Goal: Contribute content: Add original content to the website for others to see

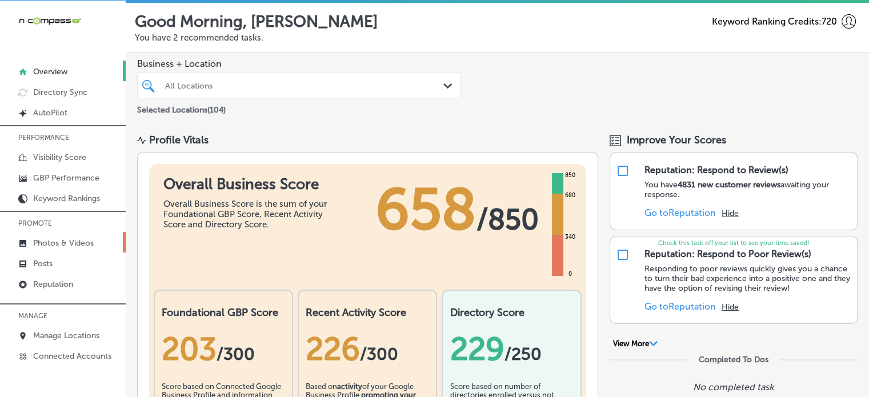
click at [87, 238] on p "Photos & Videos" at bounding box center [63, 243] width 61 height 10
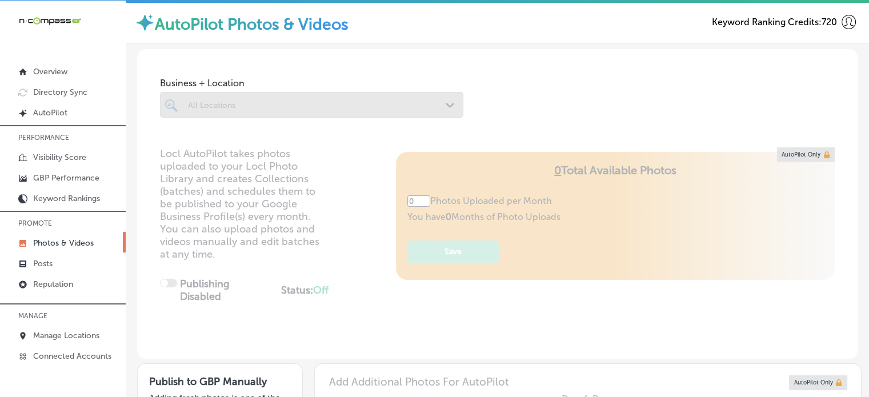
type input "5"
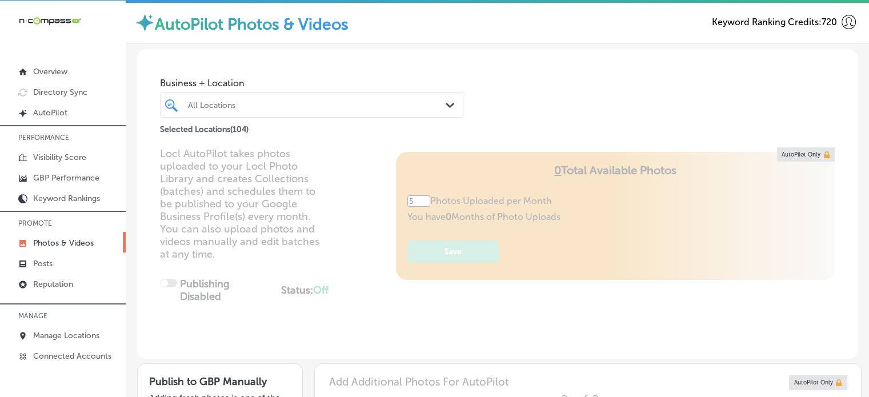
click at [319, 101] on div "All Locations" at bounding box center [317, 105] width 259 height 10
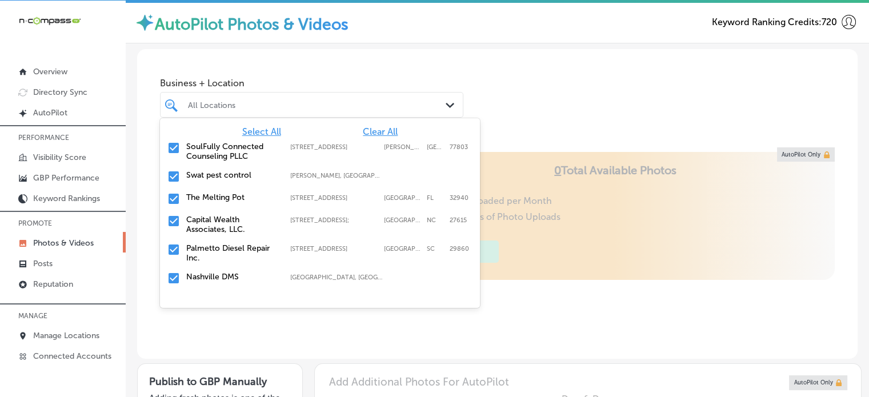
click at [368, 134] on span "Clear All" at bounding box center [380, 131] width 35 height 11
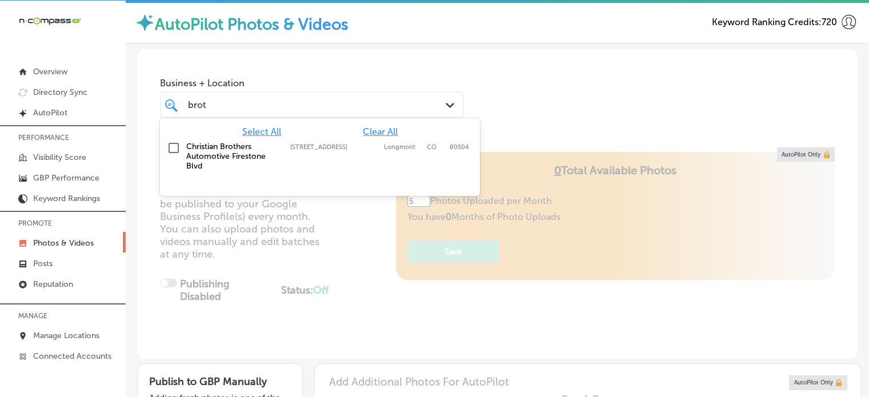
click at [218, 153] on label "Christian Brothers Automotive Firestone Blvd" at bounding box center [232, 156] width 93 height 29
type input "brot"
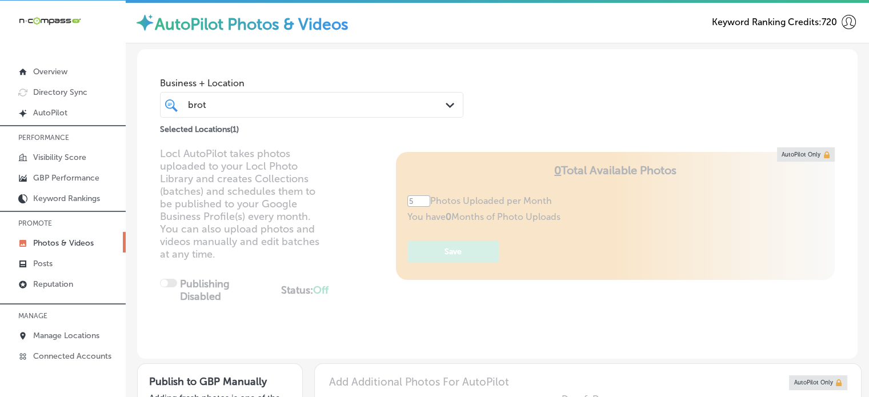
click at [545, 125] on div "Business + Location brot brot Path Created with Sketch. Selected Locations ( 1 )" at bounding box center [497, 92] width 721 height 87
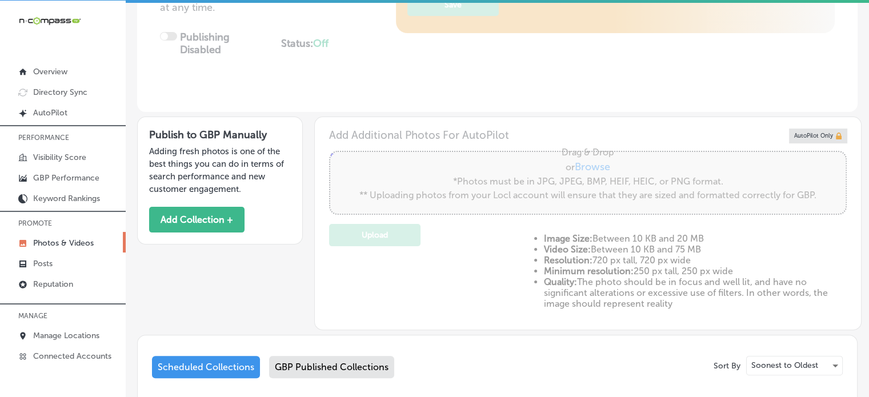
scroll to position [436, 0]
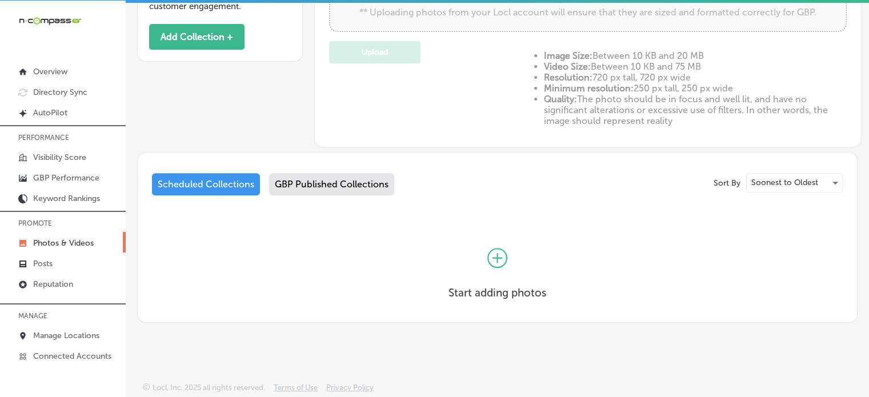
click at [340, 194] on div "GBP Published Collections" at bounding box center [331, 184] width 125 height 22
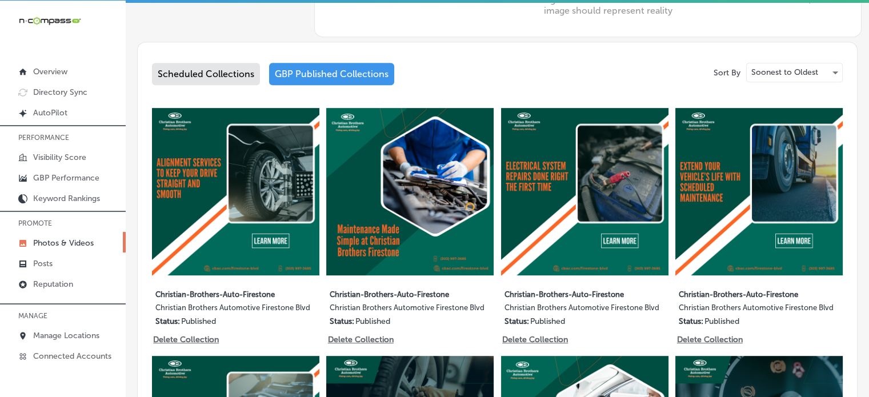
scroll to position [541, 0]
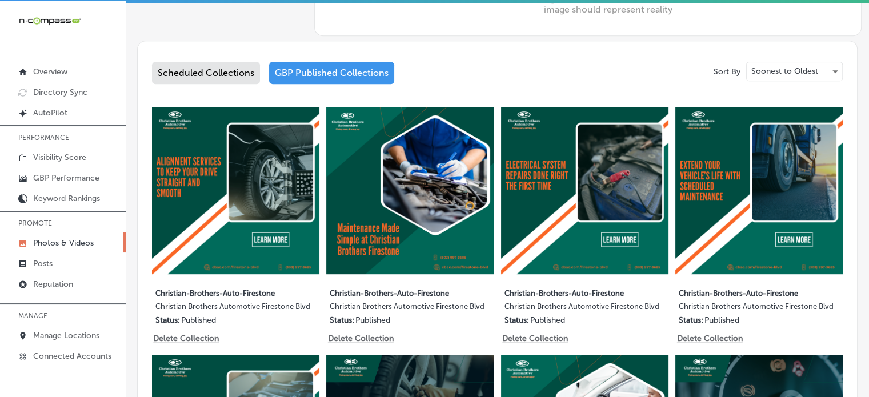
click at [206, 82] on div "Scheduled Collections" at bounding box center [206, 73] width 108 height 22
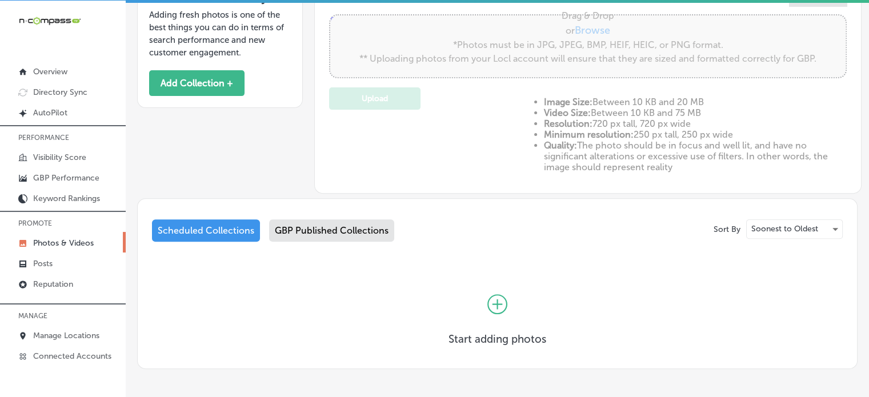
scroll to position [436, 0]
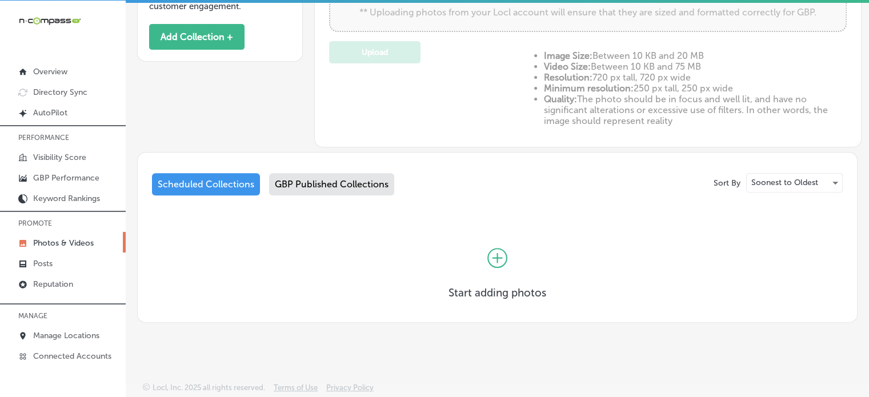
click at [493, 257] on icon at bounding box center [498, 258] width 10 height 10
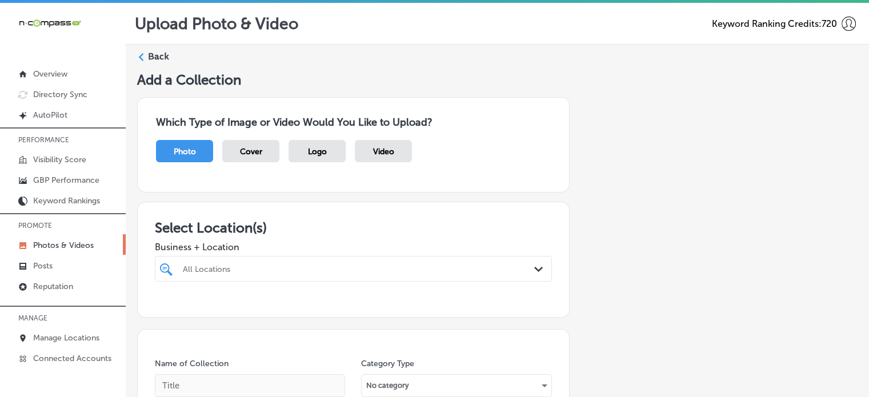
click at [418, 270] on div "All Locations Path Created with Sketch." at bounding box center [353, 269] width 397 height 26
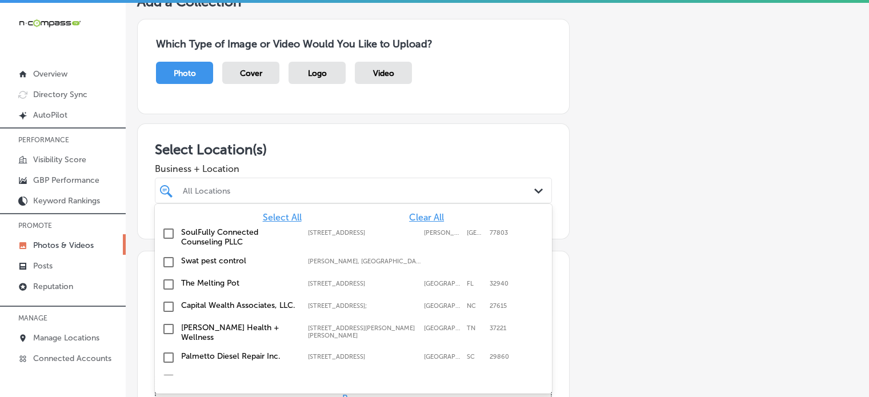
scroll to position [79, 0]
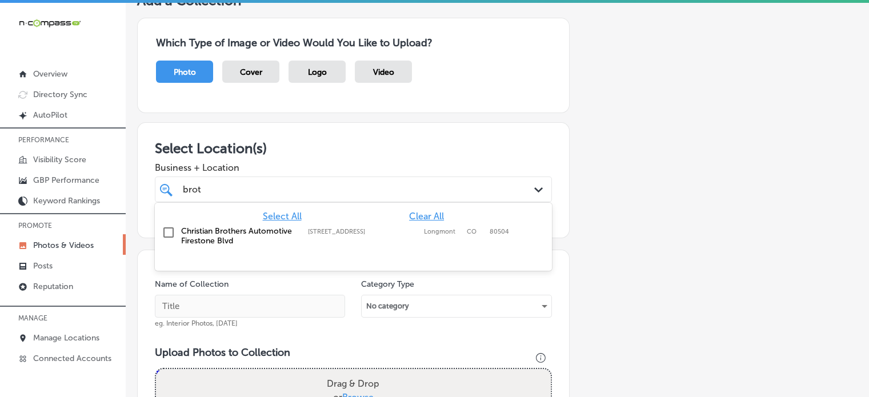
click at [211, 234] on label "Christian Brothers Automotive Firestone Blvd" at bounding box center [238, 235] width 115 height 19
type input "brot"
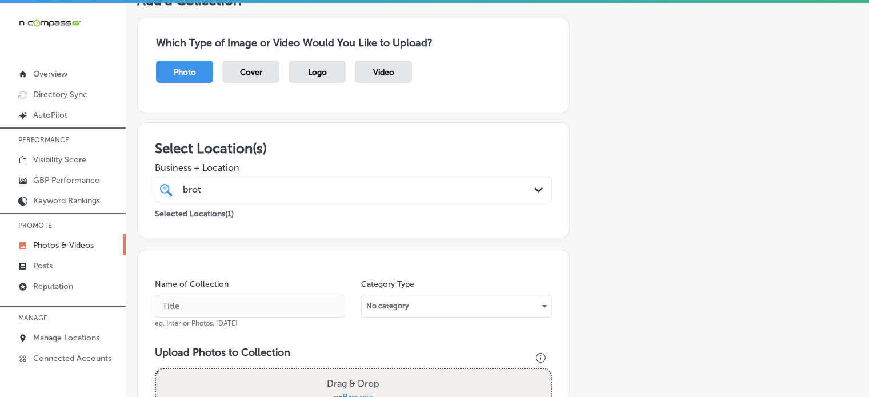
click at [309, 163] on span "Business + Location" at bounding box center [353, 167] width 397 height 11
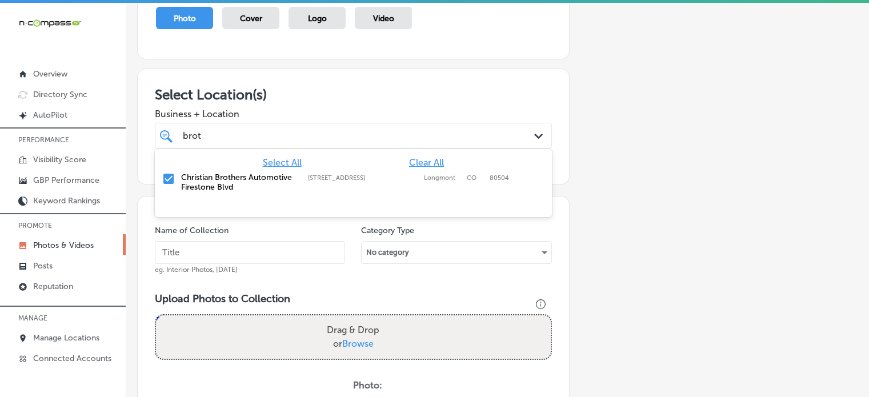
click at [308, 143] on div "brot brot" at bounding box center [353, 136] width 353 height 18
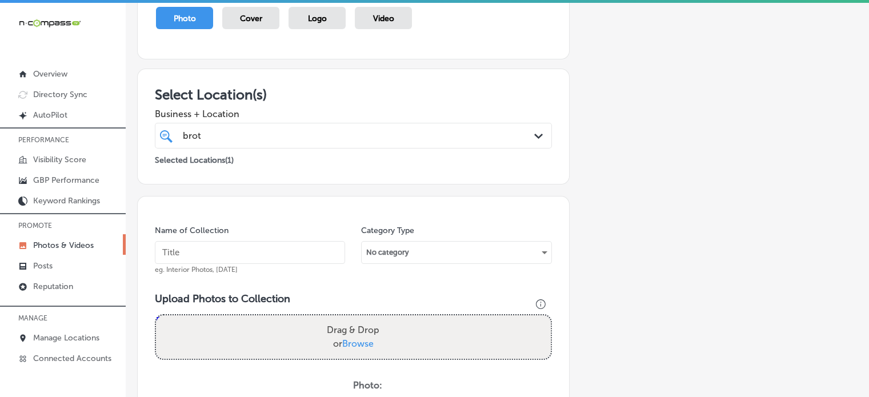
click at [393, 86] on h3 "Select Location(s)" at bounding box center [353, 94] width 397 height 17
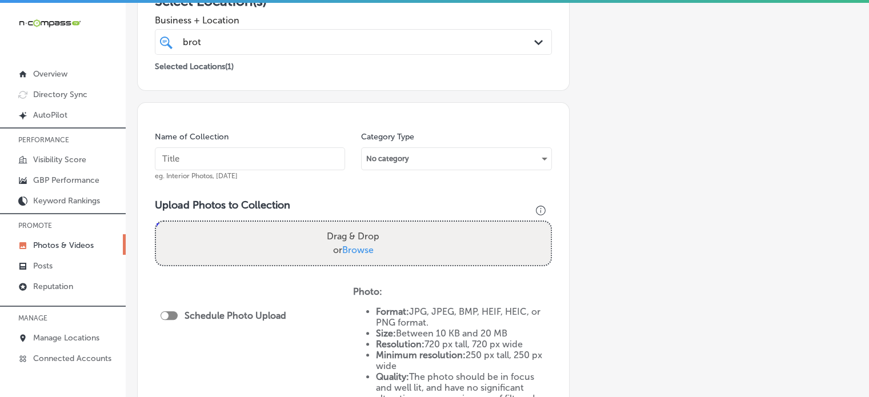
scroll to position [228, 0]
click at [232, 157] on input "text" at bounding box center [250, 157] width 190 height 23
paste input "Auto repair Firestone CO"
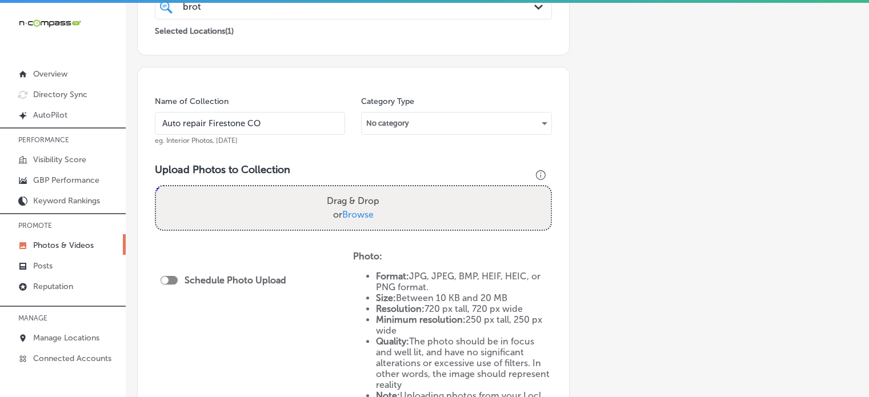
scroll to position [263, 0]
type input "Auto repair Firestone CO"
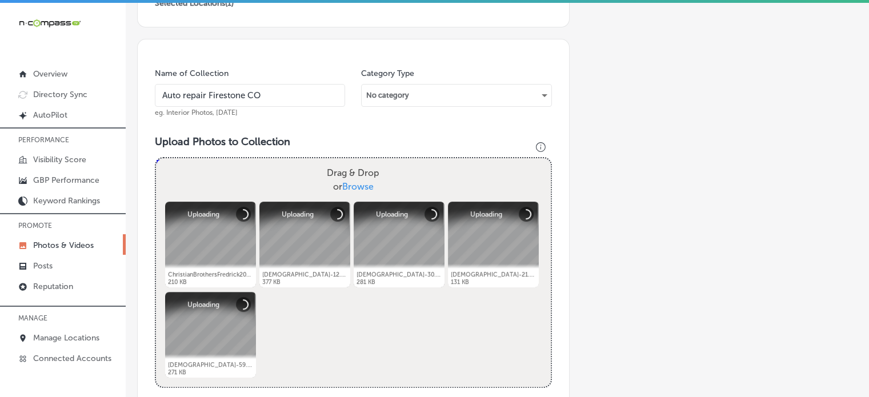
scroll to position [261, 0]
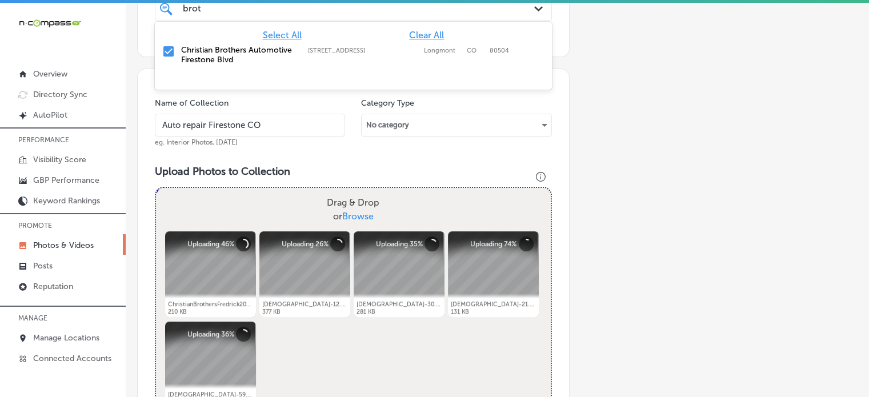
click at [292, 10] on div "brot brot" at bounding box center [336, 8] width 309 height 15
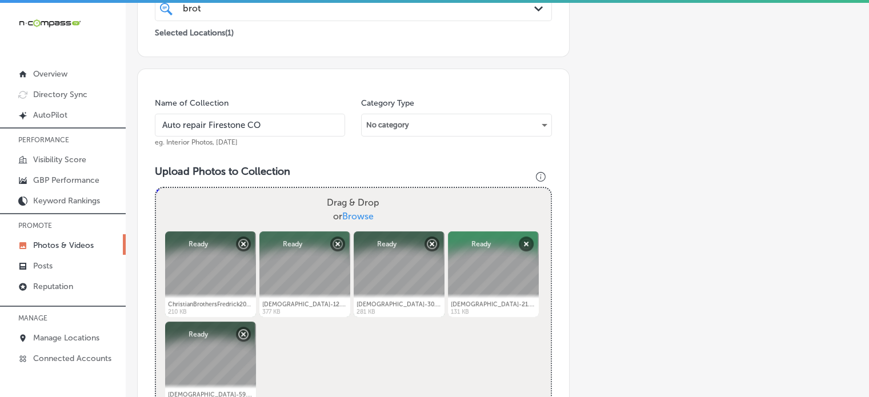
click at [300, 111] on div "Name of Collection Auto repair Firestone CO eg. Interior Photos, [DATE]" at bounding box center [250, 122] width 190 height 49
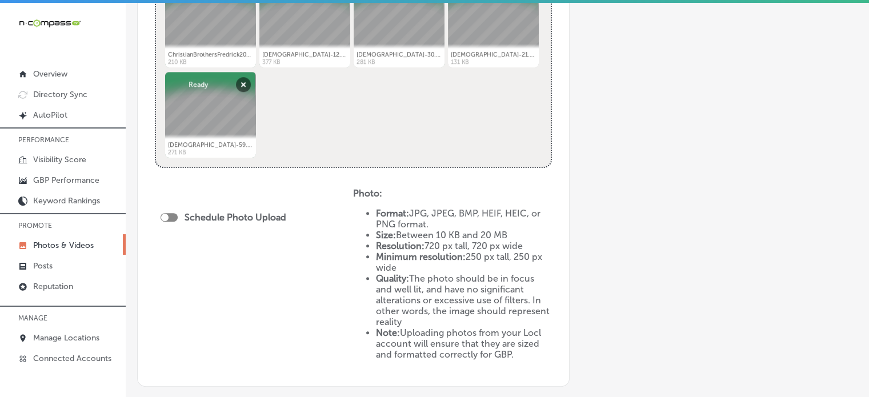
scroll to position [518, 0]
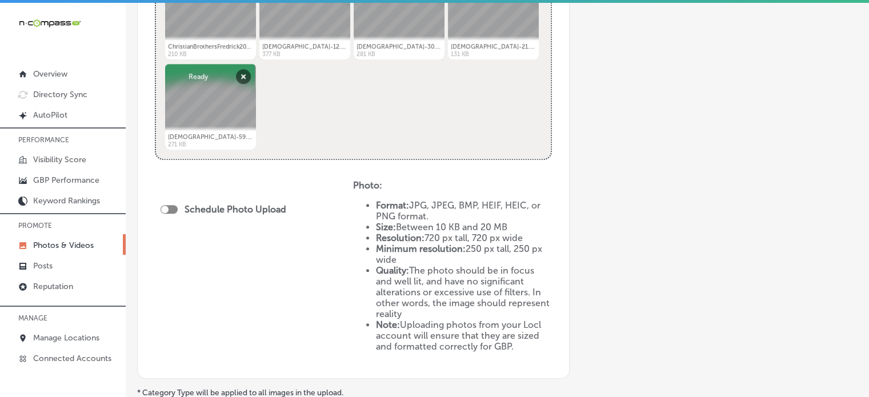
click at [178, 209] on div "Schedule Photo Upload" at bounding box center [226, 209] width 131 height 11
click at [173, 209] on div at bounding box center [169, 209] width 17 height 9
checkbox input "true"
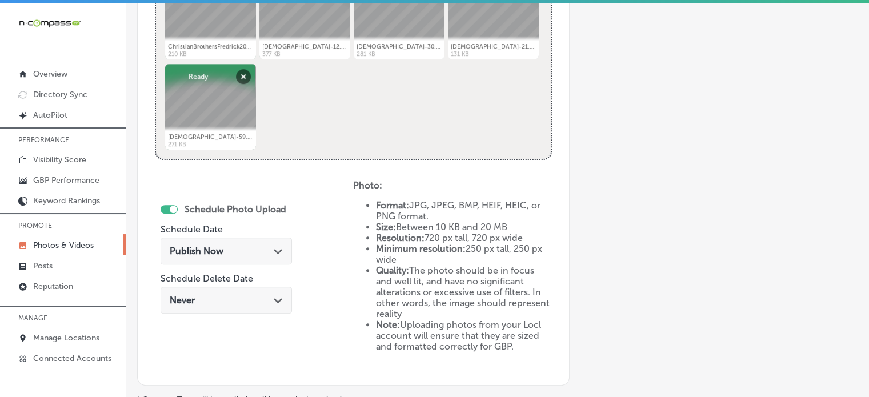
click at [235, 244] on div "Publish Now Path Created with Sketch." at bounding box center [226, 251] width 131 height 27
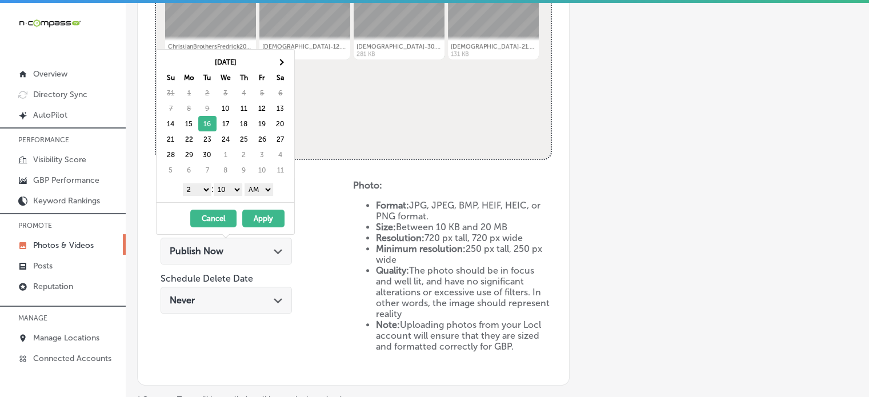
click at [198, 190] on select "1 2 3 4 5 6 7 8 9 10 11 12" at bounding box center [197, 189] width 29 height 13
click at [223, 186] on select "00 10 20 30 40 50" at bounding box center [228, 189] width 29 height 13
click at [261, 191] on select "AM PM" at bounding box center [259, 189] width 29 height 13
click at [261, 214] on button "Apply" at bounding box center [263, 219] width 42 height 18
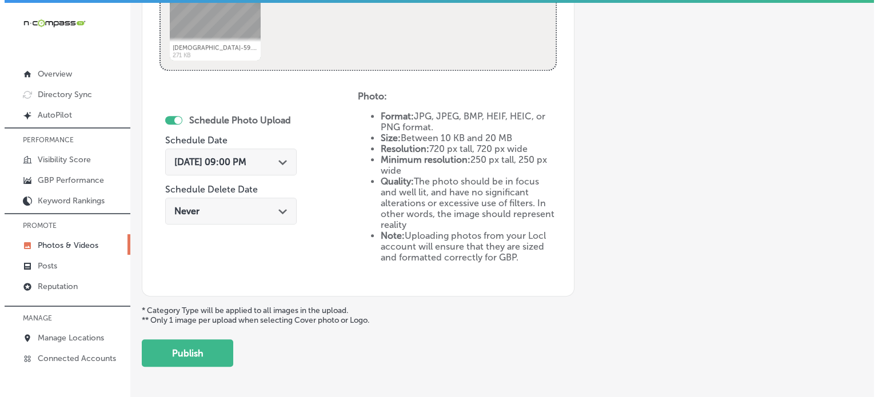
scroll to position [613, 0]
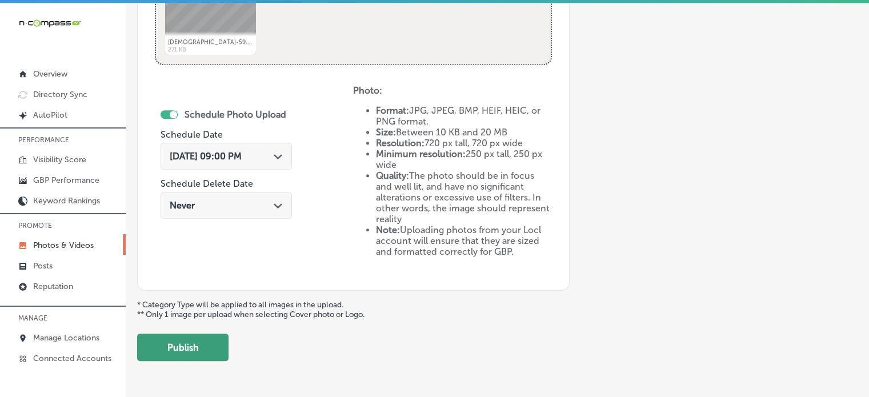
click at [192, 347] on button "Publish" at bounding box center [182, 347] width 91 height 27
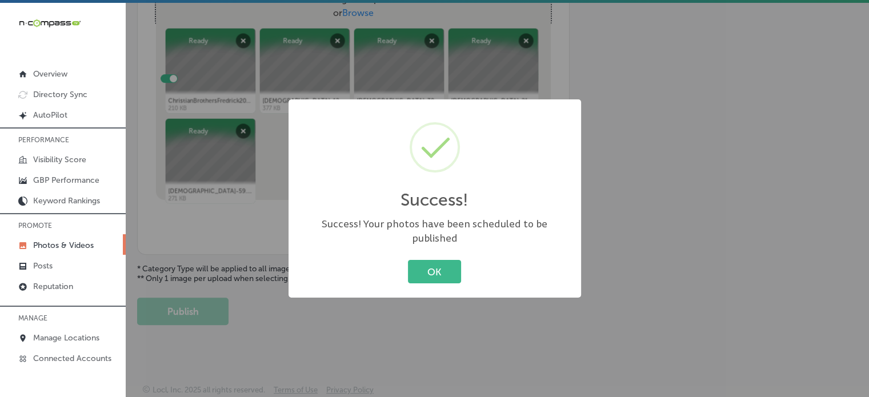
scroll to position [462, 0]
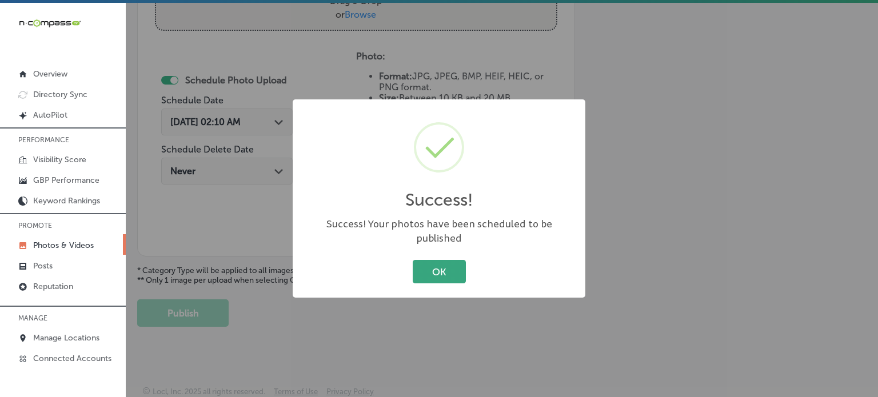
click at [431, 262] on button "OK" at bounding box center [439, 271] width 53 height 23
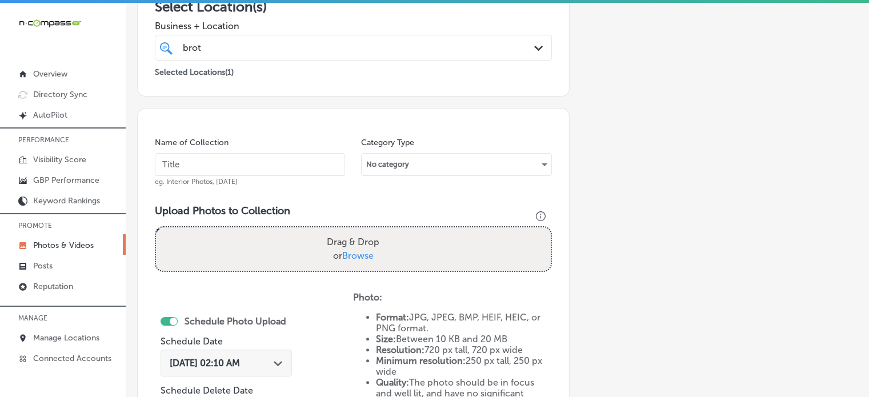
scroll to position [221, 0]
click at [265, 167] on input "text" at bounding box center [250, 165] width 190 height 23
paste input "Oil change Firestone [US_STATE]"
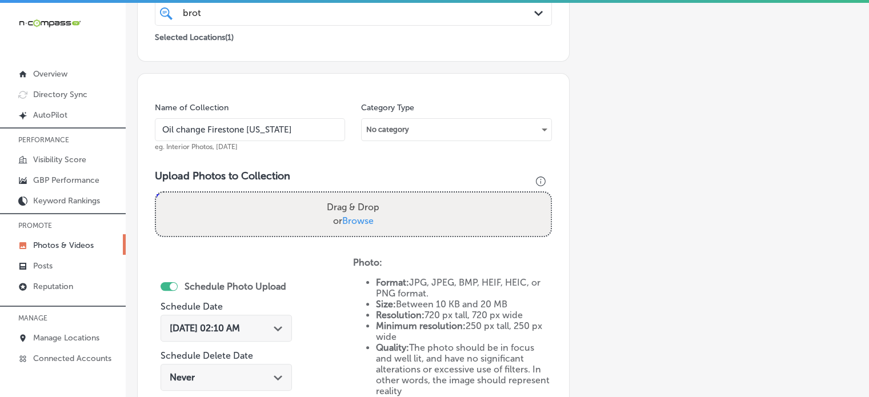
scroll to position [259, 0]
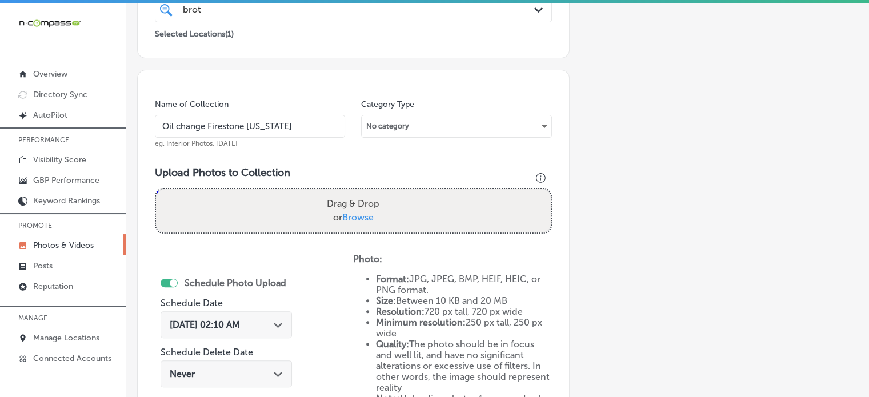
type input "Oil change Firestone [US_STATE]"
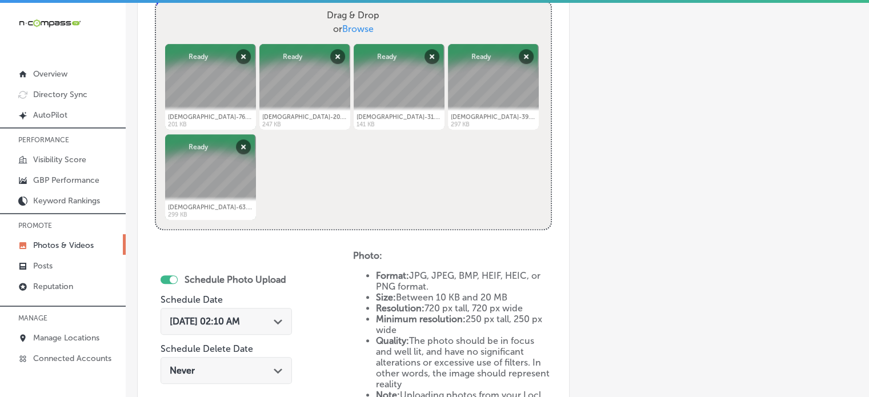
scroll to position [527, 0]
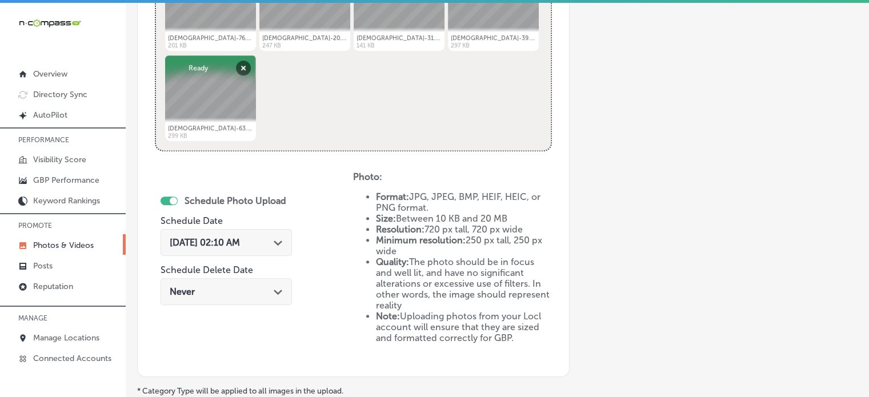
click at [240, 246] on span "[DATE] 02:10 AM" at bounding box center [205, 242] width 70 height 11
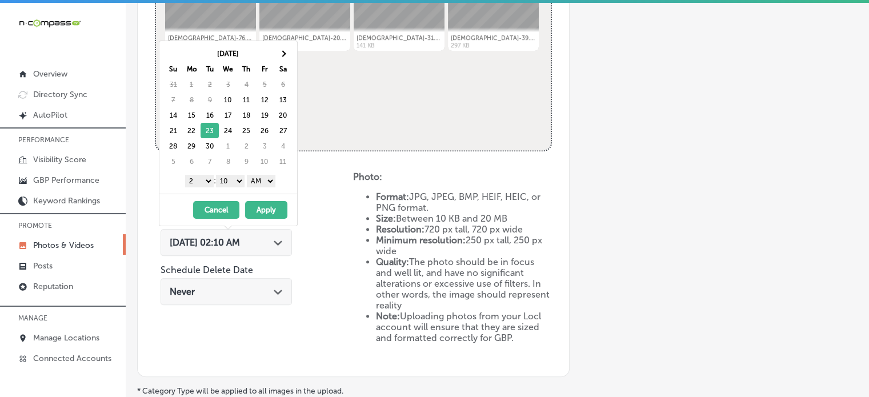
click at [206, 181] on select "1 2 3 4 5 6 7 8 9 10 11 12" at bounding box center [199, 181] width 29 height 13
click at [238, 177] on select "00 10 20 30 40 50" at bounding box center [230, 181] width 29 height 13
click at [259, 180] on select "AM PM" at bounding box center [261, 181] width 29 height 13
click at [264, 207] on button "Apply" at bounding box center [266, 210] width 42 height 18
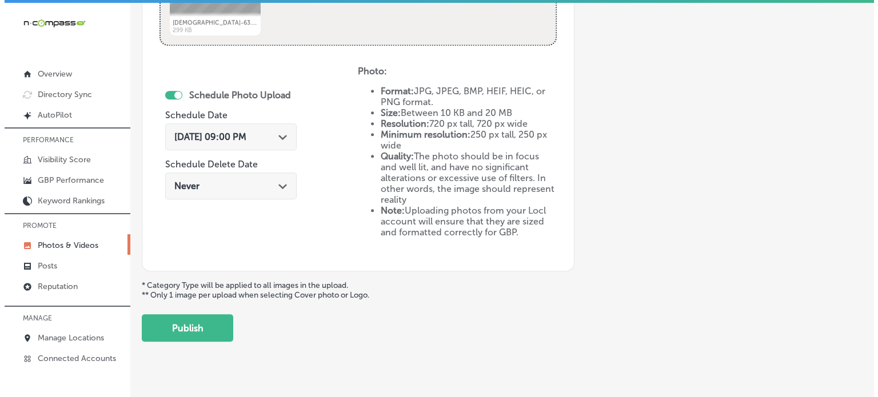
scroll to position [648, 0]
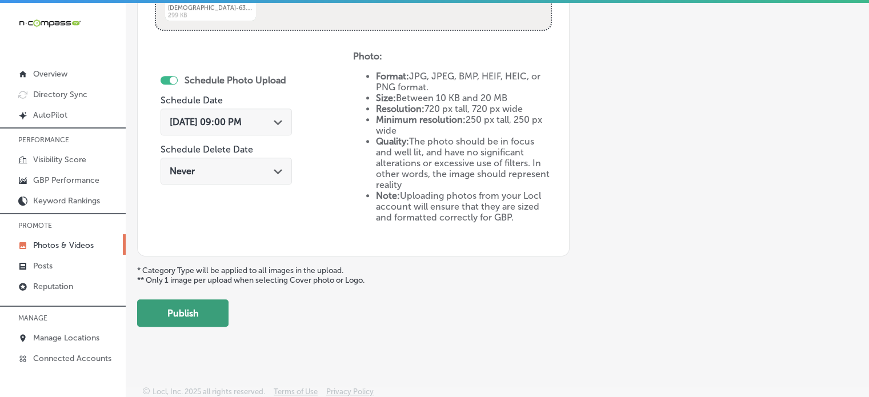
click at [191, 312] on button "Publish" at bounding box center [182, 312] width 91 height 27
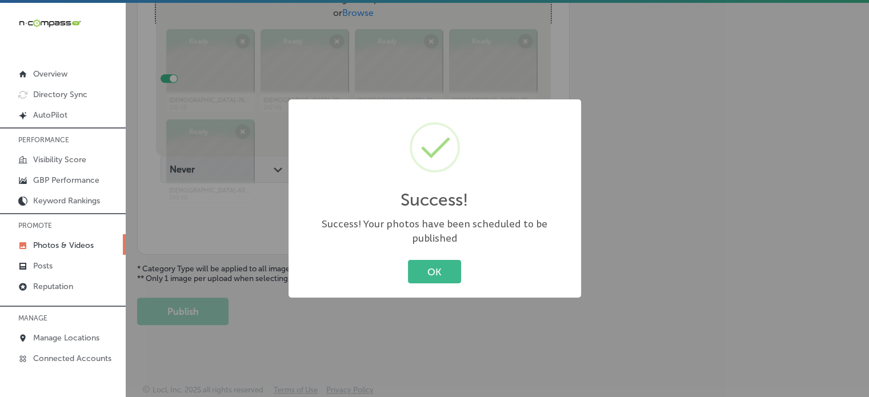
scroll to position [462, 0]
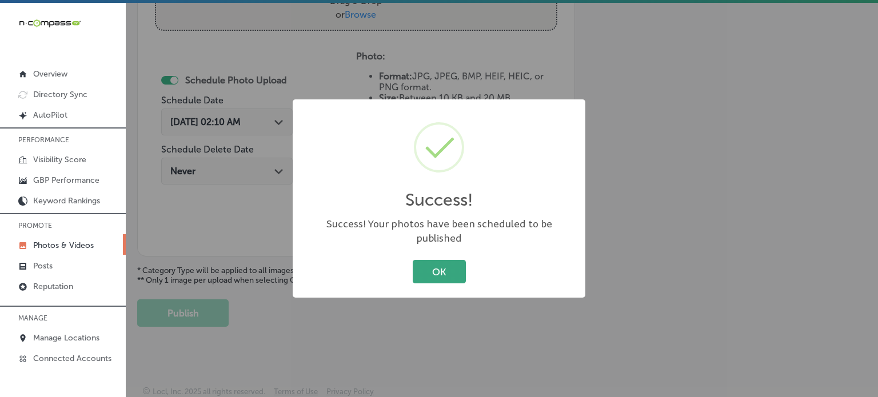
click at [434, 267] on button "OK" at bounding box center [439, 271] width 53 height 23
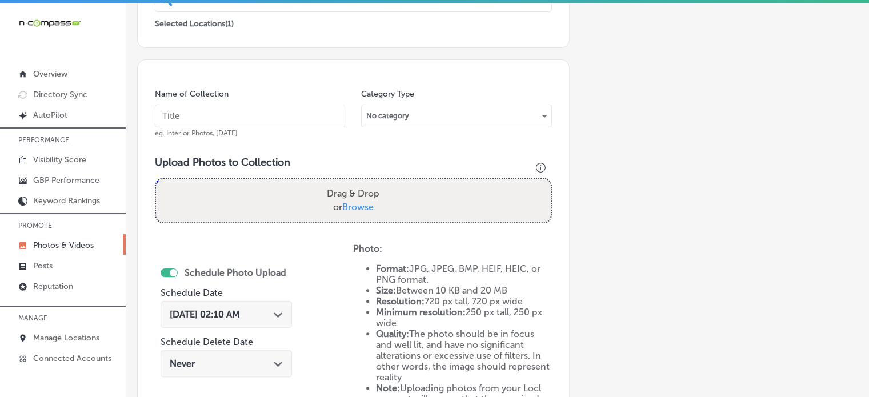
scroll to position [266, 0]
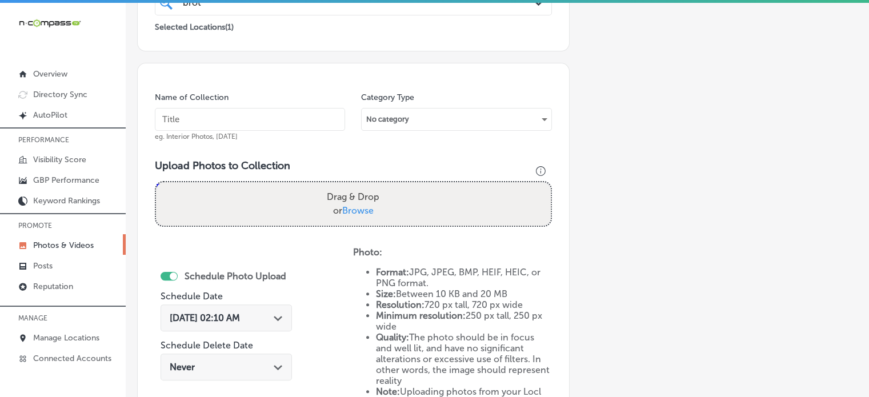
click at [249, 111] on input "text" at bounding box center [250, 119] width 190 height 23
paste input "Brake repair and replacement [GEOGRAPHIC_DATA]"
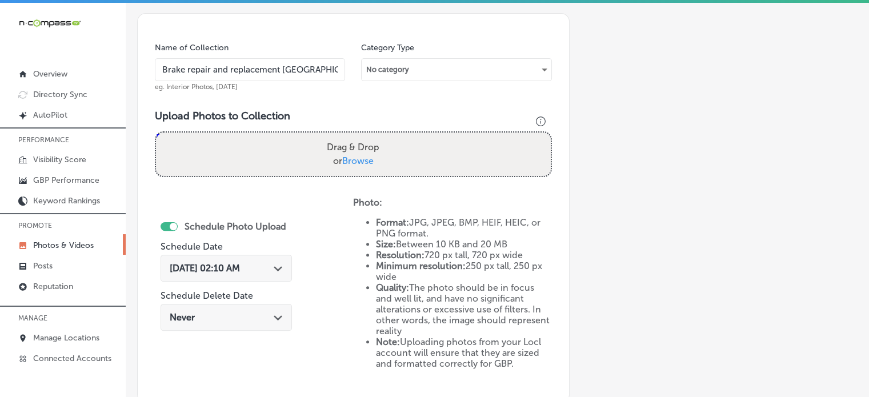
scroll to position [321, 0]
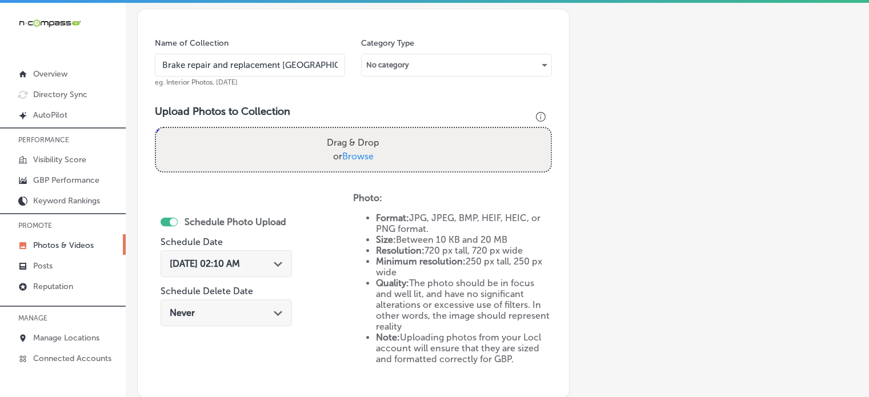
type input "Brake repair and replacement [GEOGRAPHIC_DATA]"
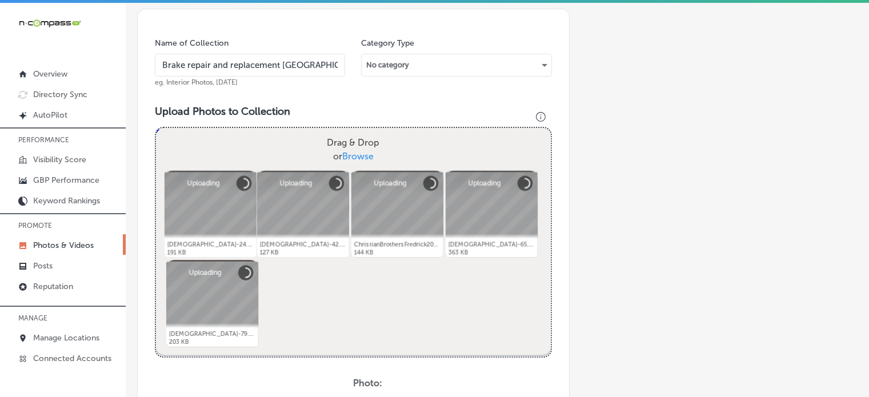
scroll to position [460, 0]
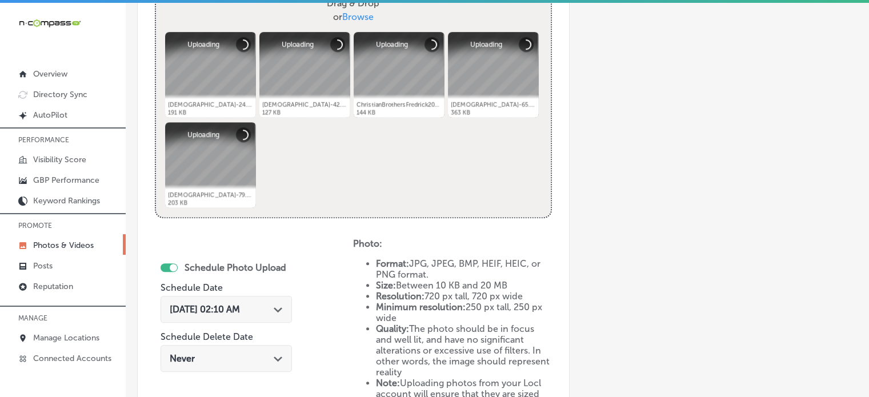
click at [271, 301] on div "[DATE] 02:10 AM Path Created with Sketch." at bounding box center [226, 309] width 131 height 27
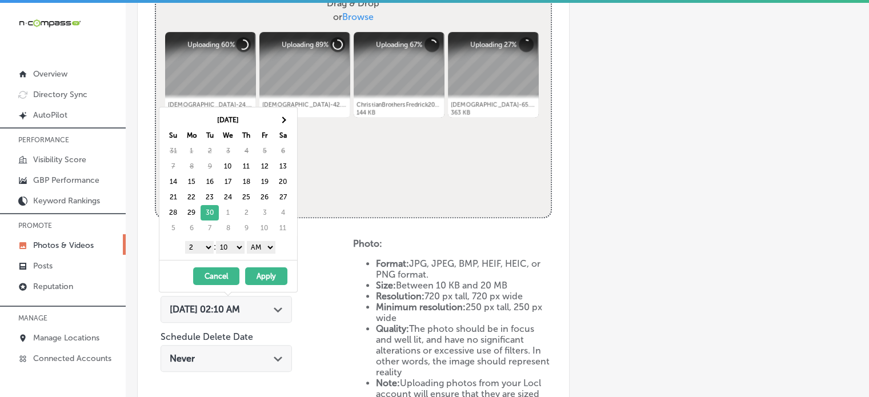
click at [206, 243] on select "1 2 3 4 5 6 7 8 9 10 11 12" at bounding box center [199, 247] width 29 height 13
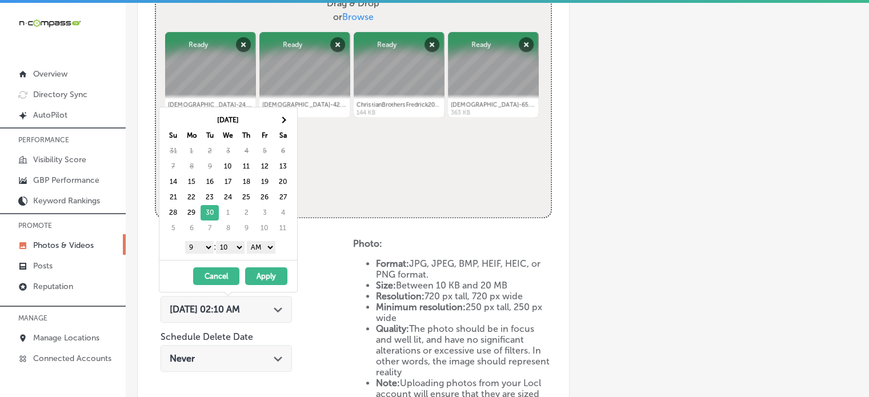
click at [233, 244] on select "00 10 20 30 40 50" at bounding box center [230, 247] width 29 height 13
click at [267, 243] on select "AM PM" at bounding box center [261, 247] width 29 height 13
click at [267, 270] on button "Apply" at bounding box center [266, 276] width 42 height 18
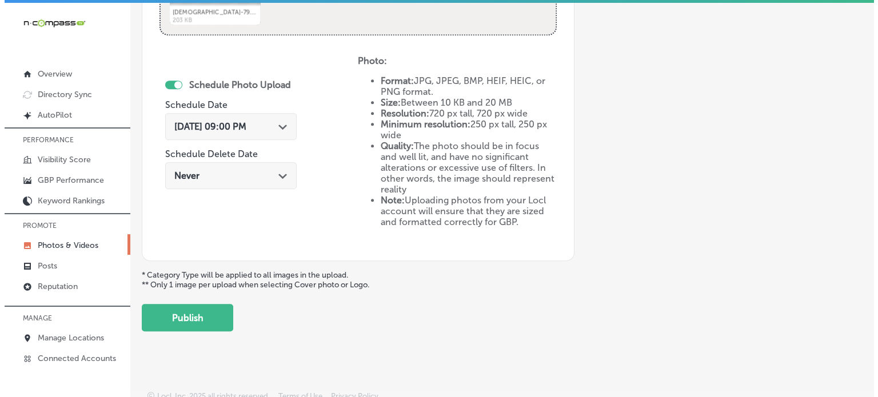
scroll to position [648, 0]
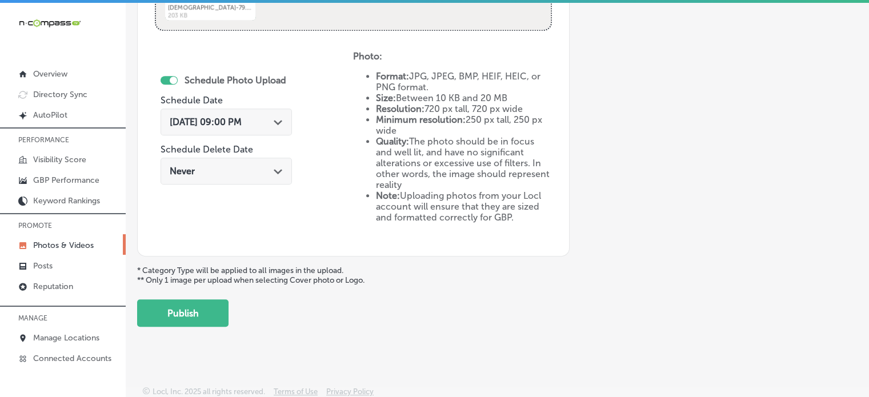
click at [268, 109] on div "[DATE] 09:00 PM Path Created with Sketch." at bounding box center [226, 122] width 131 height 27
click at [183, 312] on button "Publish" at bounding box center [182, 312] width 91 height 27
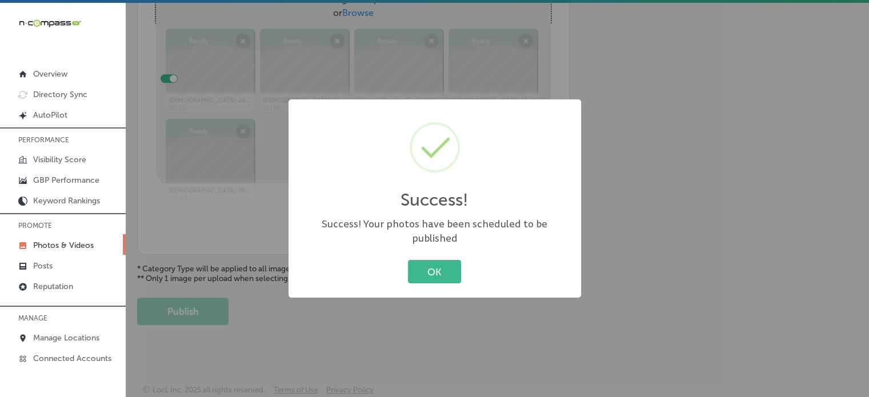
scroll to position [462, 0]
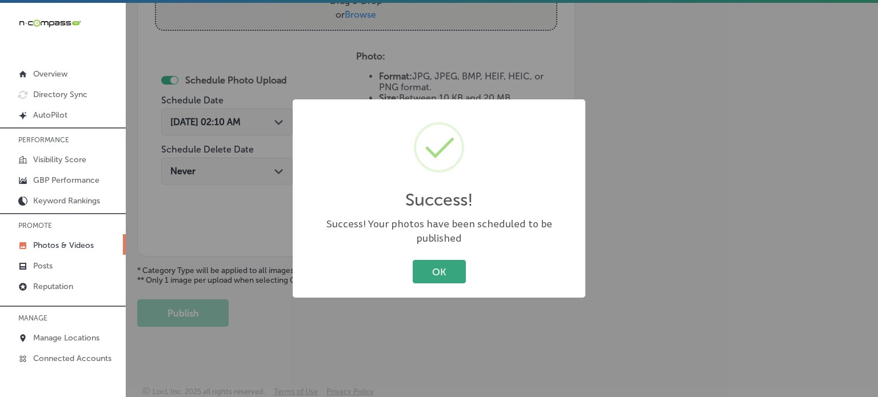
click at [446, 260] on button "OK" at bounding box center [439, 271] width 53 height 23
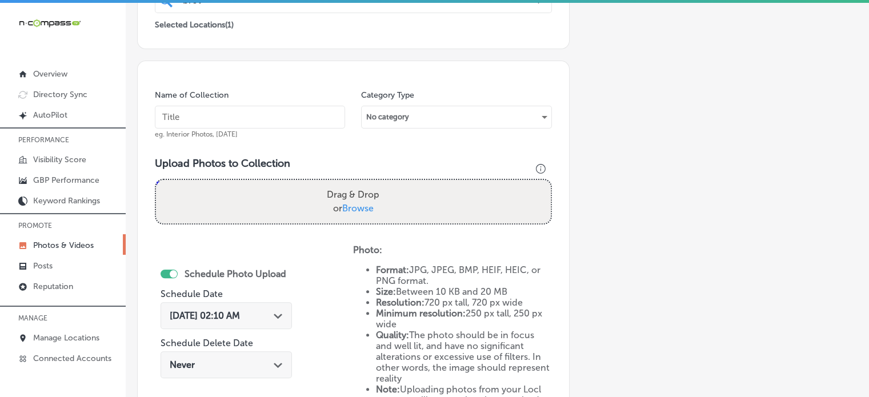
scroll to position [263, 0]
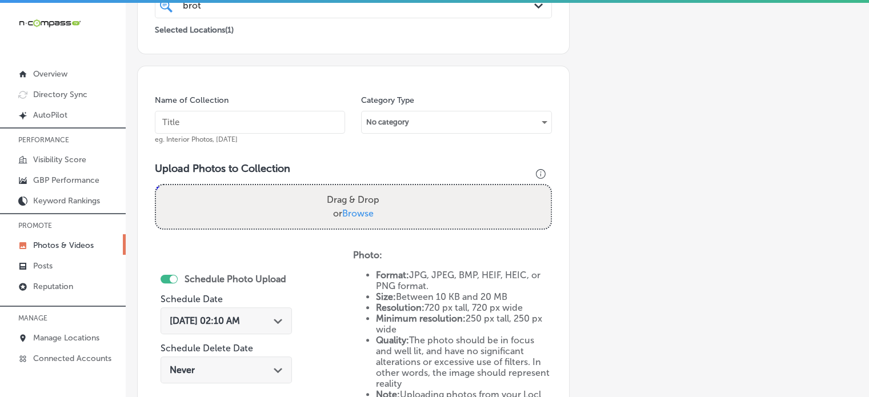
click at [250, 121] on input "text" at bounding box center [250, 122] width 190 height 23
paste input "Engine repair Longmont CO"
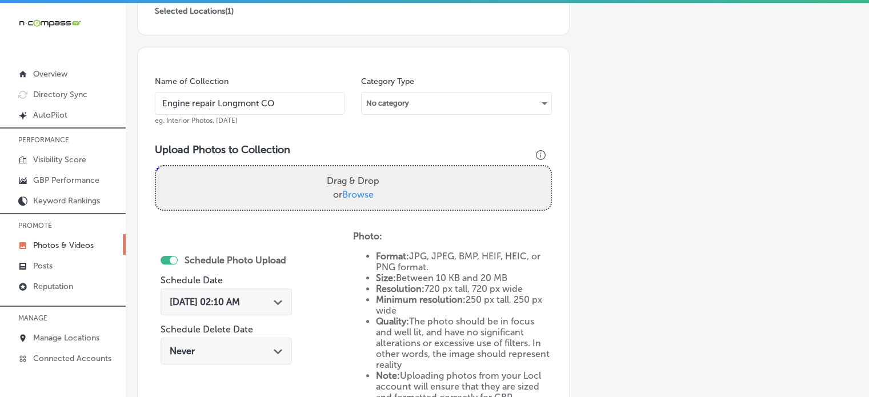
type input "Engine repair Longmont CO"
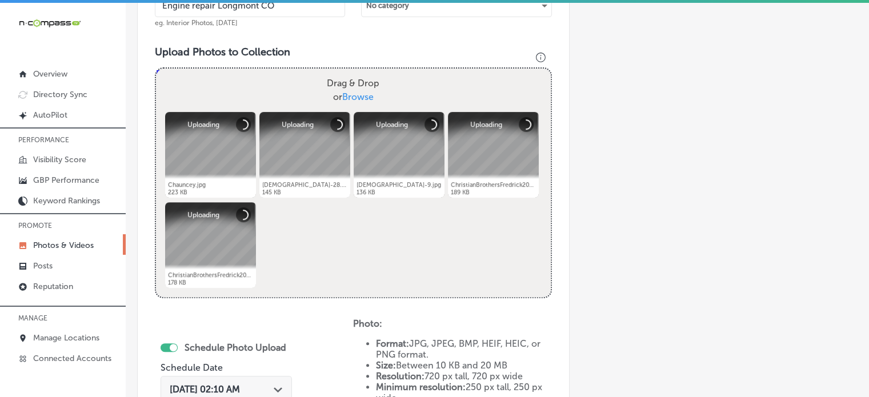
scroll to position [533, 0]
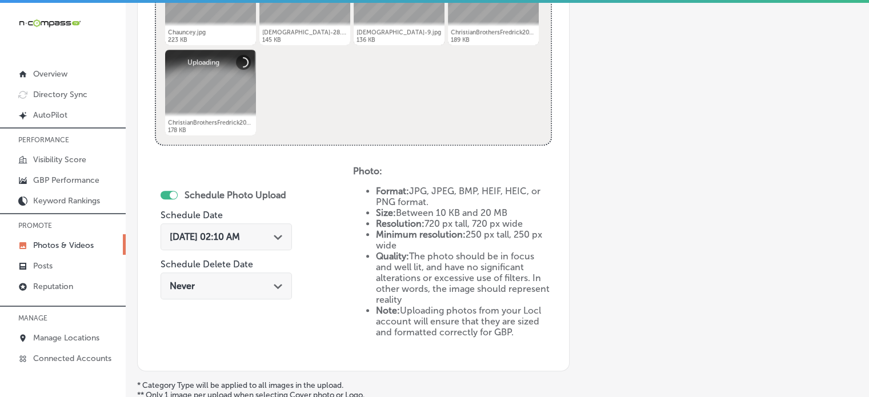
click at [277, 228] on div "[DATE] 02:10 AM Path Created with Sketch." at bounding box center [226, 236] width 131 height 27
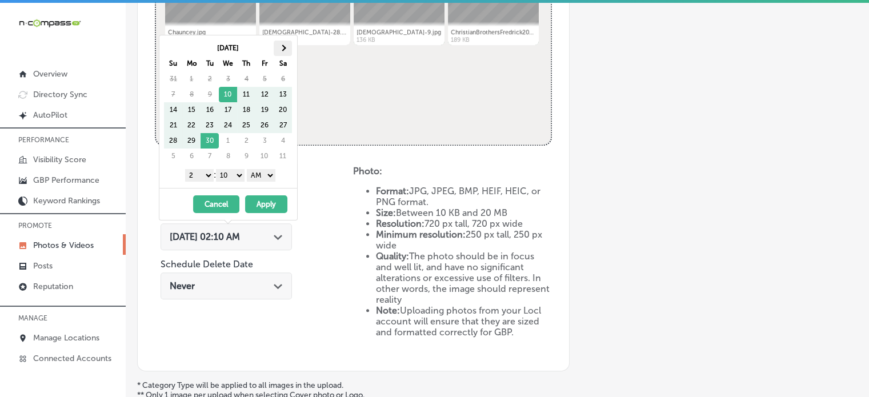
click at [281, 49] on span at bounding box center [283, 48] width 6 height 6
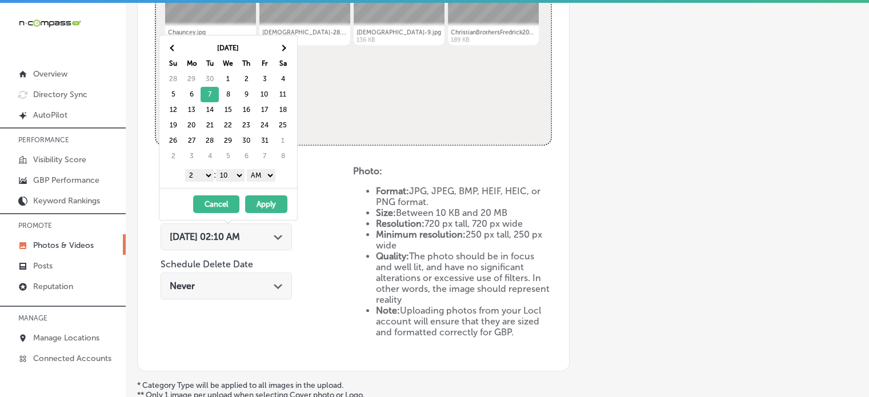
click at [202, 173] on select "1 2 3 4 5 6 7 8 9 10 11 12" at bounding box center [199, 175] width 29 height 13
drag, startPoint x: 230, startPoint y: 178, endPoint x: 233, endPoint y: 193, distance: 15.1
click at [233, 193] on div "[DATE] Su Mo Tu We Th Fr Sa 28 29 30 1 2 3 4 5 6 7 8 9 10 11 12 13 14 15 16 17 …" at bounding box center [228, 128] width 139 height 186
click at [263, 174] on select "AM PM" at bounding box center [261, 175] width 29 height 13
click at [262, 205] on button "Apply" at bounding box center [266, 204] width 42 height 18
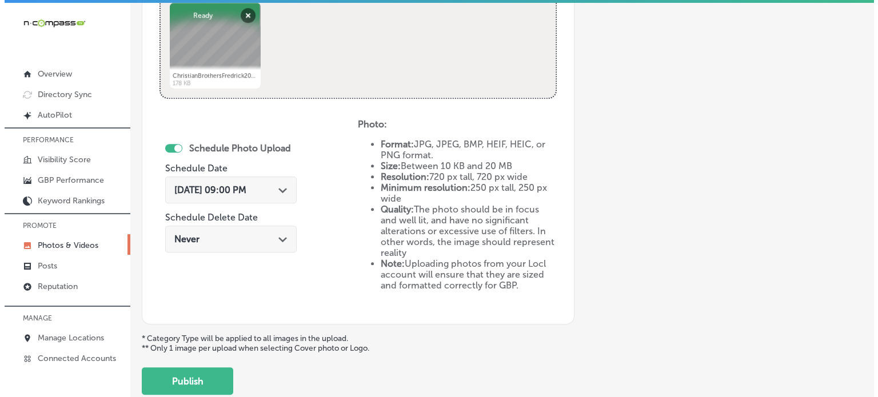
scroll to position [648, 0]
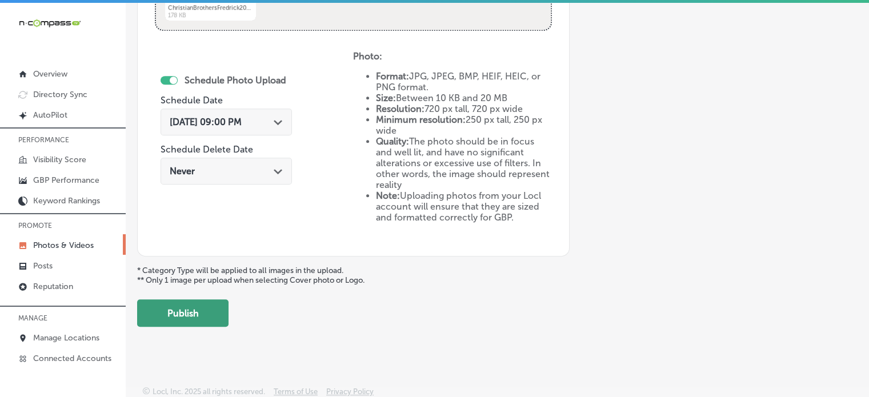
click at [187, 309] on button "Publish" at bounding box center [182, 312] width 91 height 27
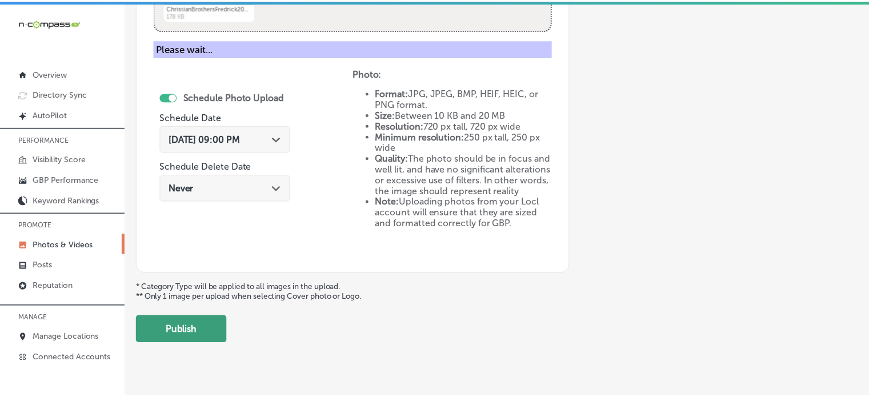
scroll to position [462, 0]
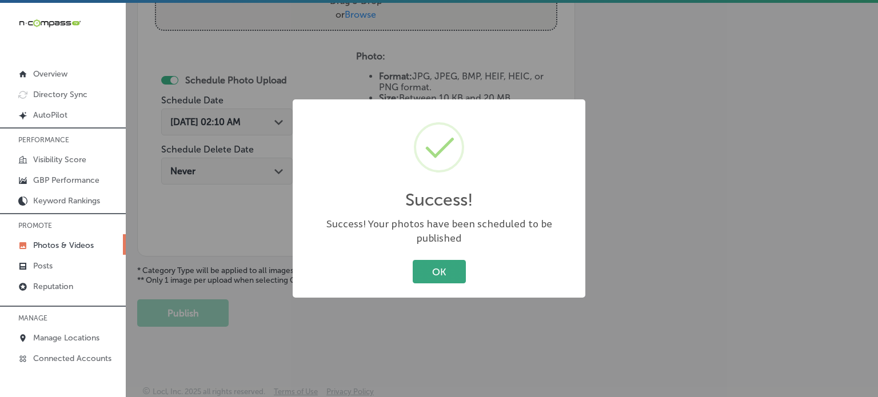
click at [436, 262] on button "OK" at bounding box center [439, 271] width 53 height 23
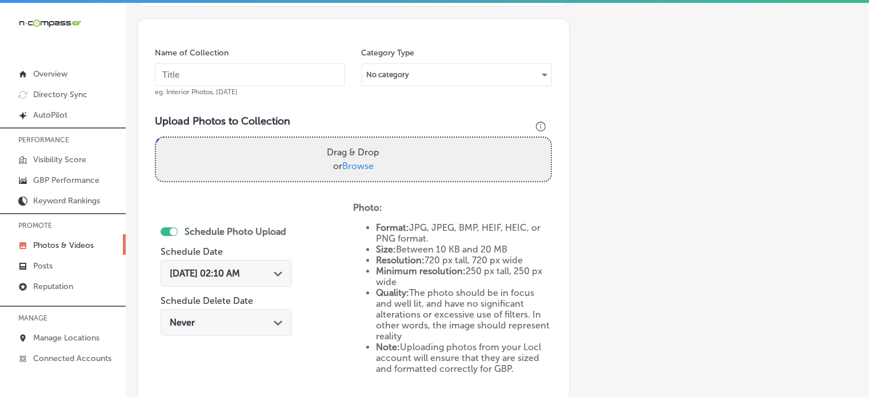
scroll to position [310, 0]
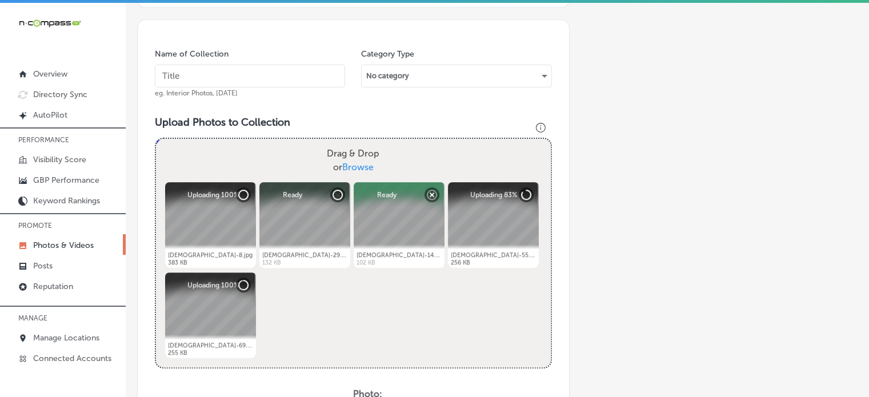
click at [245, 84] on input "text" at bounding box center [250, 76] width 190 height 23
paste input "Transmission service and rebuild [GEOGRAPHIC_DATA]"
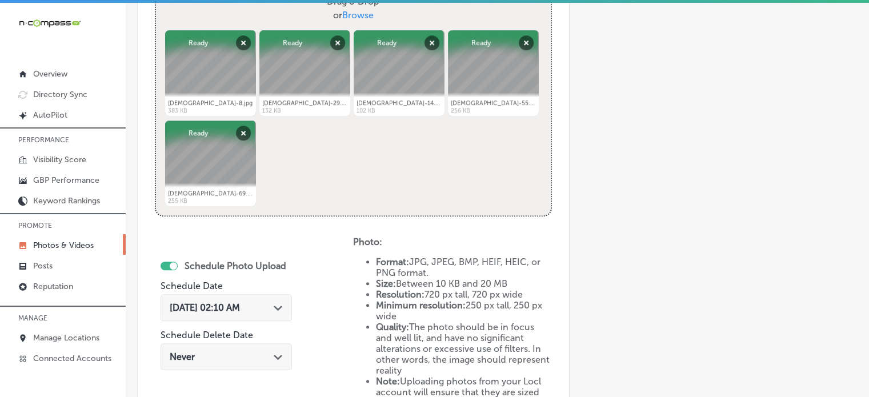
scroll to position [464, 0]
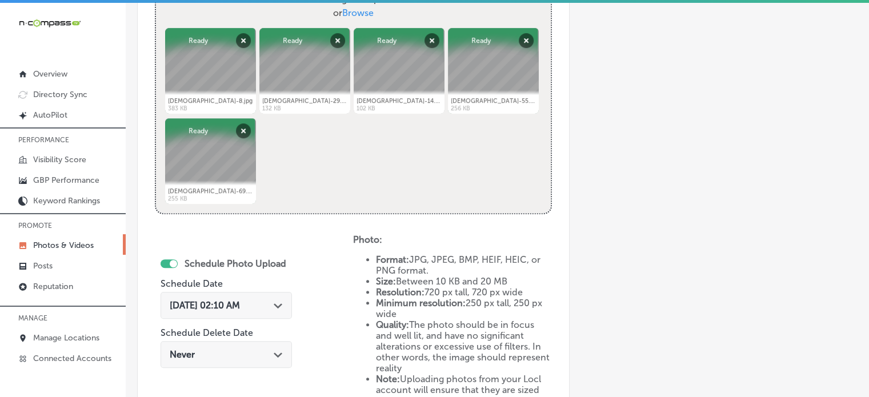
type input "Transmission service and rebuild [GEOGRAPHIC_DATA]"
click at [269, 311] on div "[DATE] 02:10 AM Path Created with Sketch." at bounding box center [226, 305] width 131 height 27
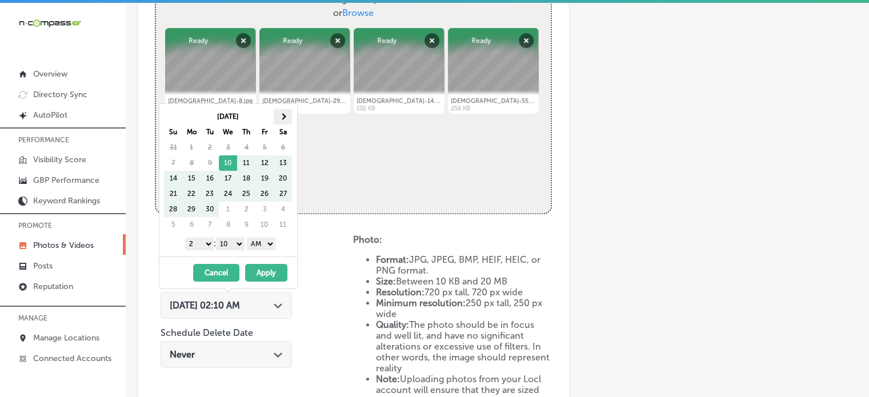
click at [285, 118] on th at bounding box center [283, 116] width 18 height 15
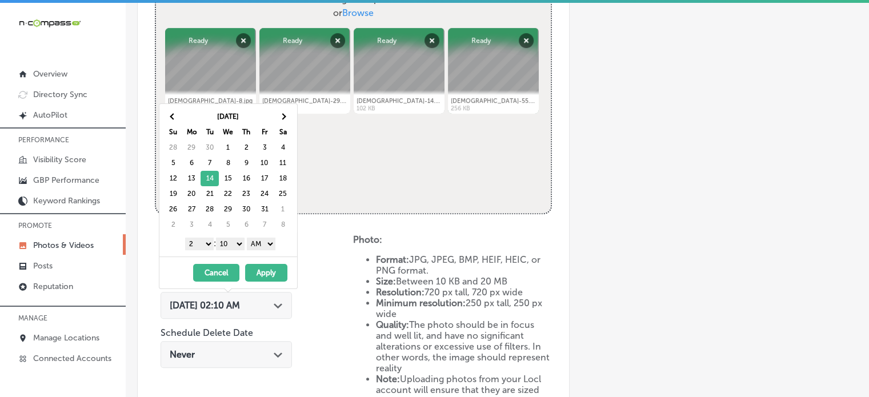
click at [204, 240] on select "1 2 3 4 5 6 7 8 9 10 11 12" at bounding box center [199, 244] width 29 height 13
click at [226, 240] on select "00 10 20 30 40 50" at bounding box center [230, 244] width 29 height 13
click at [272, 244] on select "AM PM" at bounding box center [261, 244] width 29 height 13
click at [273, 272] on button "Apply" at bounding box center [266, 273] width 42 height 18
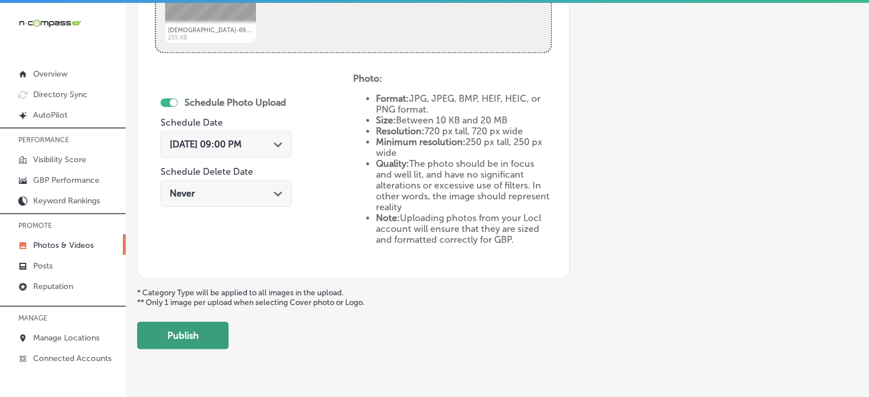
scroll to position [626, 0]
click at [182, 340] on button "Publish" at bounding box center [182, 334] width 91 height 27
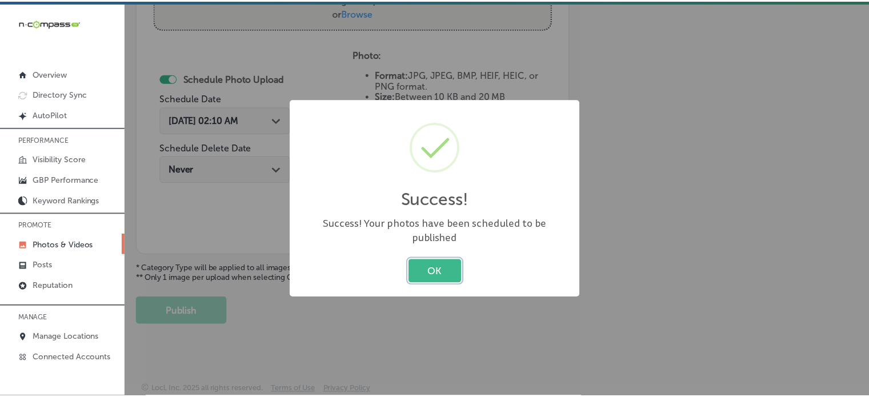
scroll to position [462, 0]
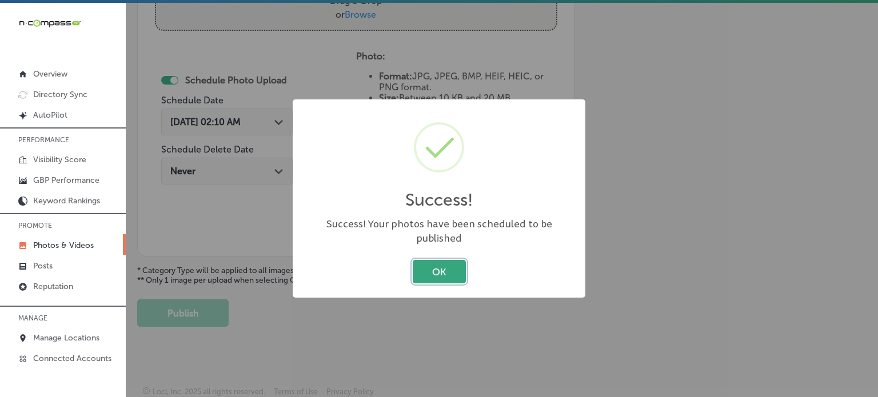
click at [450, 260] on button "OK" at bounding box center [439, 271] width 53 height 23
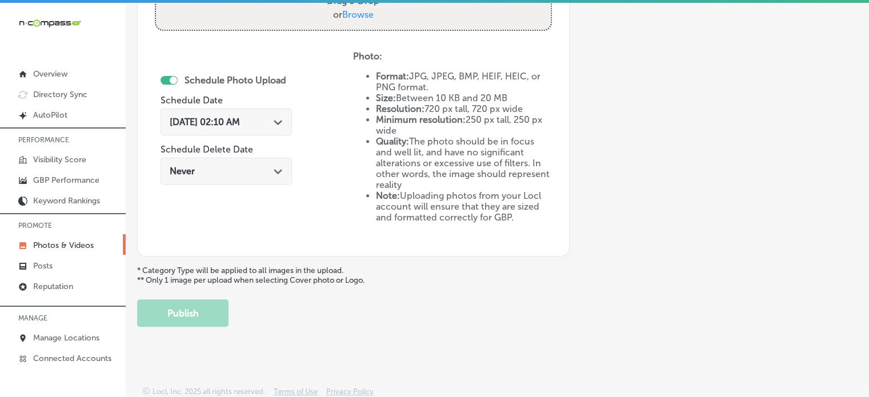
click at [313, 151] on div "Schedule Photo Upload Schedule Date [DATE] 02:10 AM Path Created with Sketch. S…" at bounding box center [254, 145] width 198 height 188
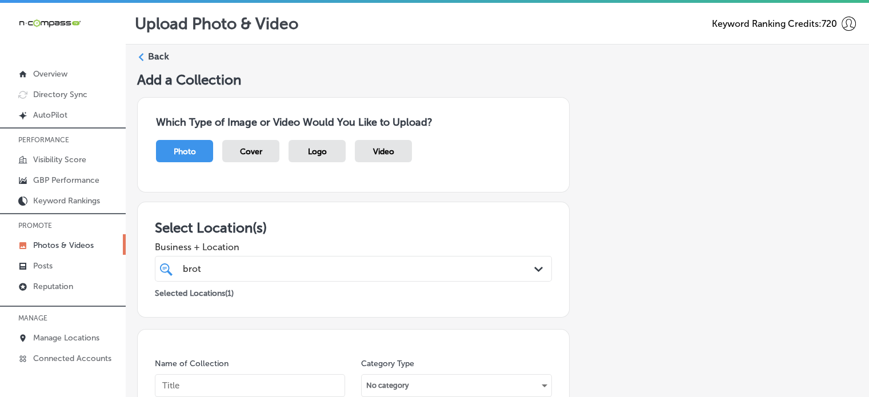
click at [155, 55] on label "Back" at bounding box center [158, 56] width 21 height 13
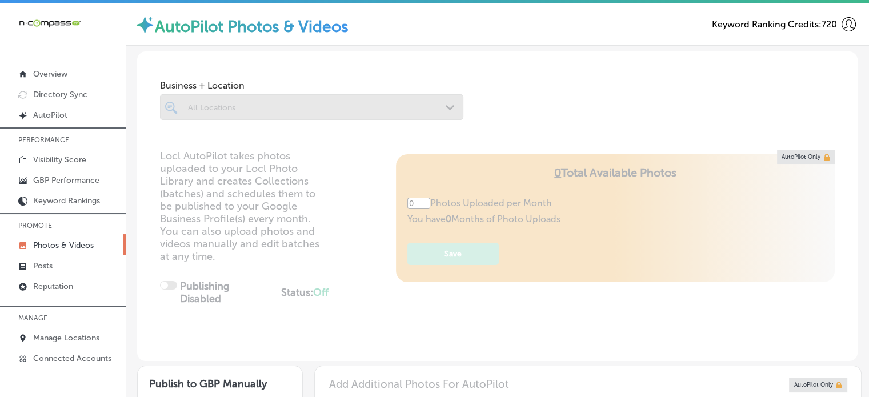
type input "5"
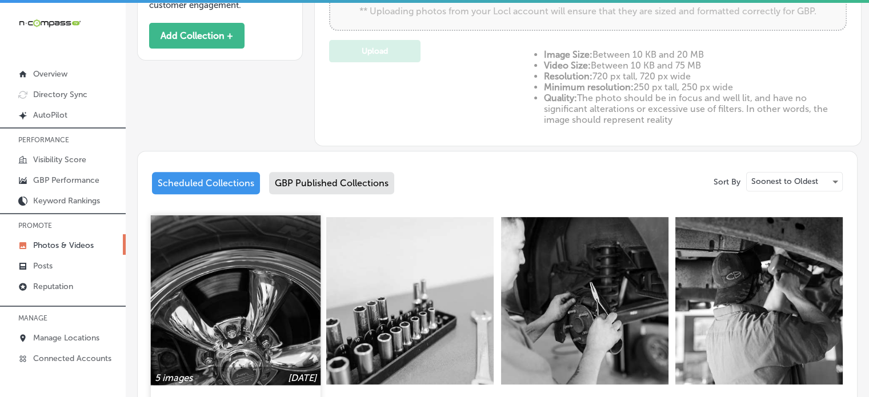
scroll to position [521, 0]
